Goal: Book appointment/travel/reservation

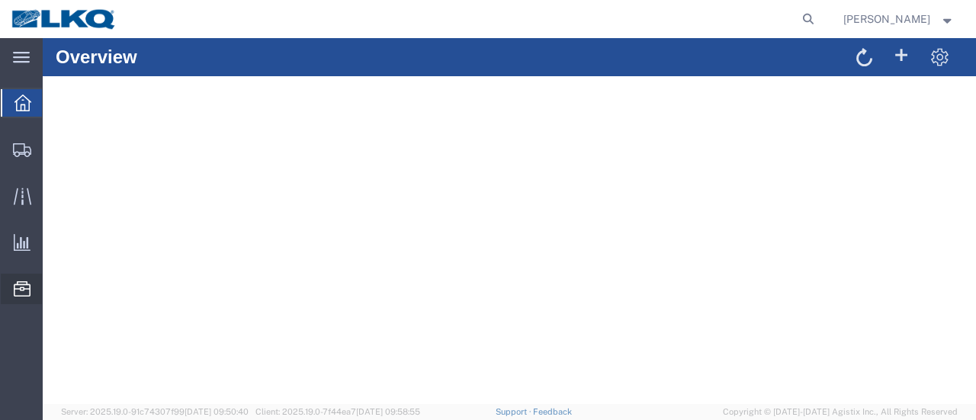
click at [0, 0] on span "Location Appointment" at bounding box center [0, 0] width 0 height 0
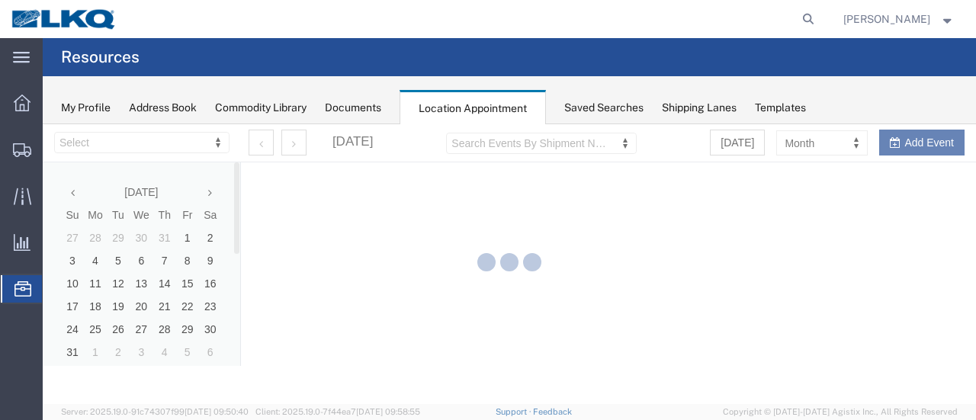
select select "28712"
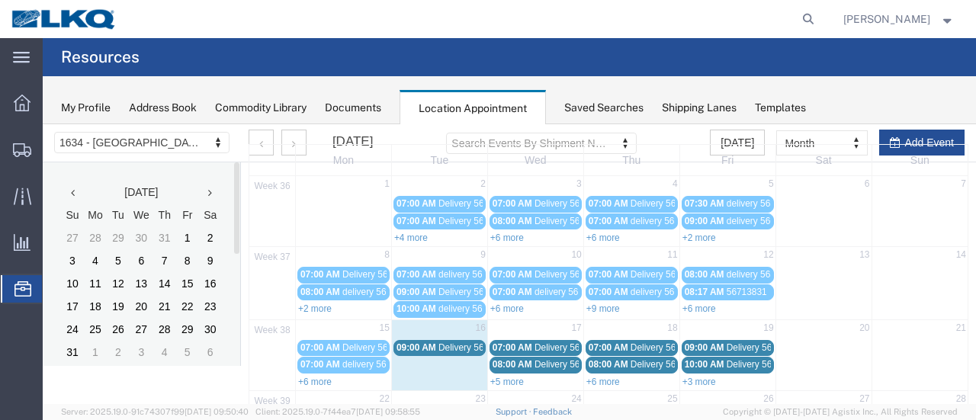
scroll to position [76, 0]
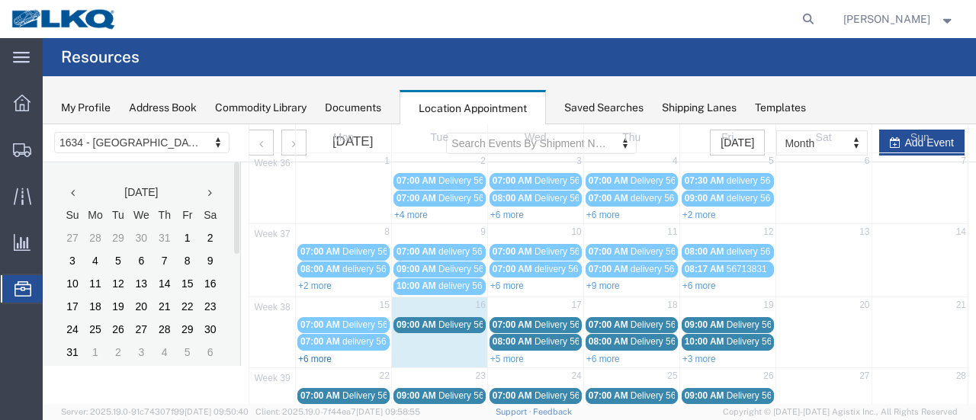
click at [314, 354] on link "+6 more" at bounding box center [315, 359] width 34 height 11
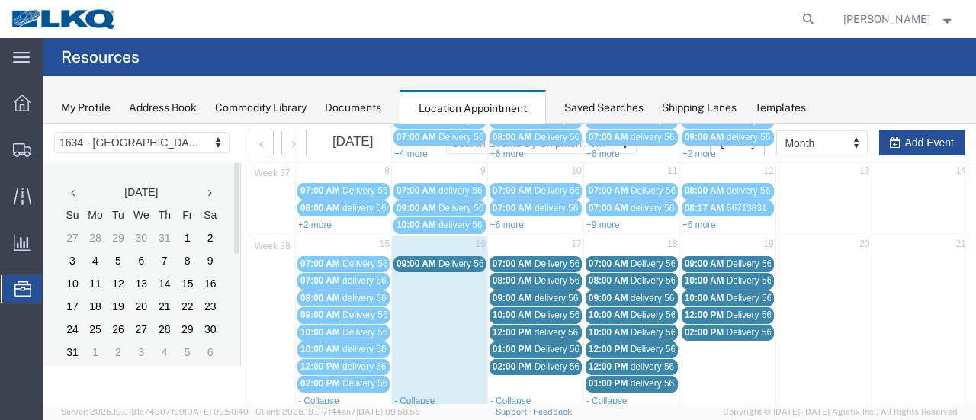
scroll to position [229, 0]
